Goal: Consume media (video, audio): Consume media (video, audio)

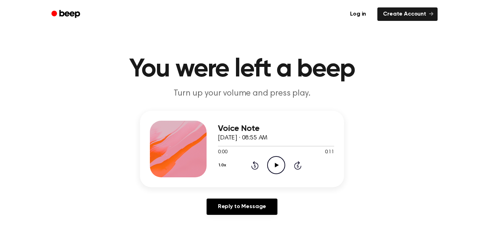
click at [276, 167] on icon "Play Audio" at bounding box center [276, 165] width 18 height 18
click at [276, 167] on icon "Pause Audio" at bounding box center [276, 165] width 18 height 18
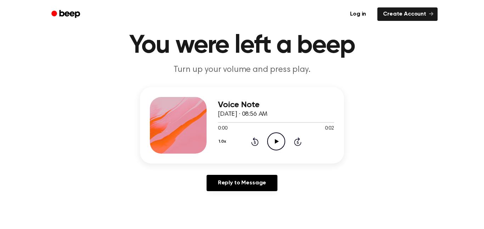
scroll to position [25, 0]
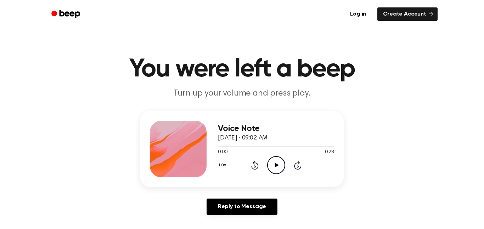
click at [279, 167] on icon "Play Audio" at bounding box center [276, 165] width 18 height 18
click at [252, 164] on icon "Rewind 5 seconds" at bounding box center [255, 165] width 8 height 9
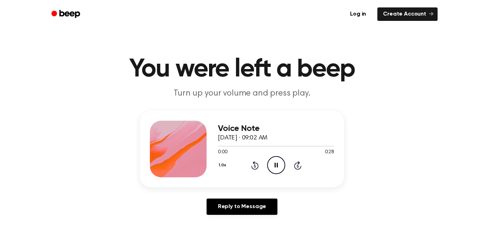
click at [252, 164] on icon "Rewind 5 seconds" at bounding box center [255, 165] width 8 height 9
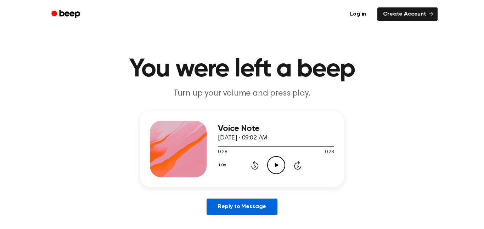
click at [242, 206] on link "Reply to Message" at bounding box center [241, 207] width 71 height 16
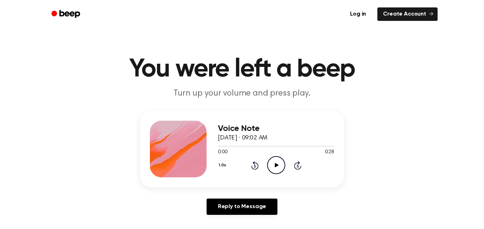
click at [245, 129] on h3 "Voice Note" at bounding box center [276, 129] width 116 height 10
